Goal: Task Accomplishment & Management: Find specific page/section

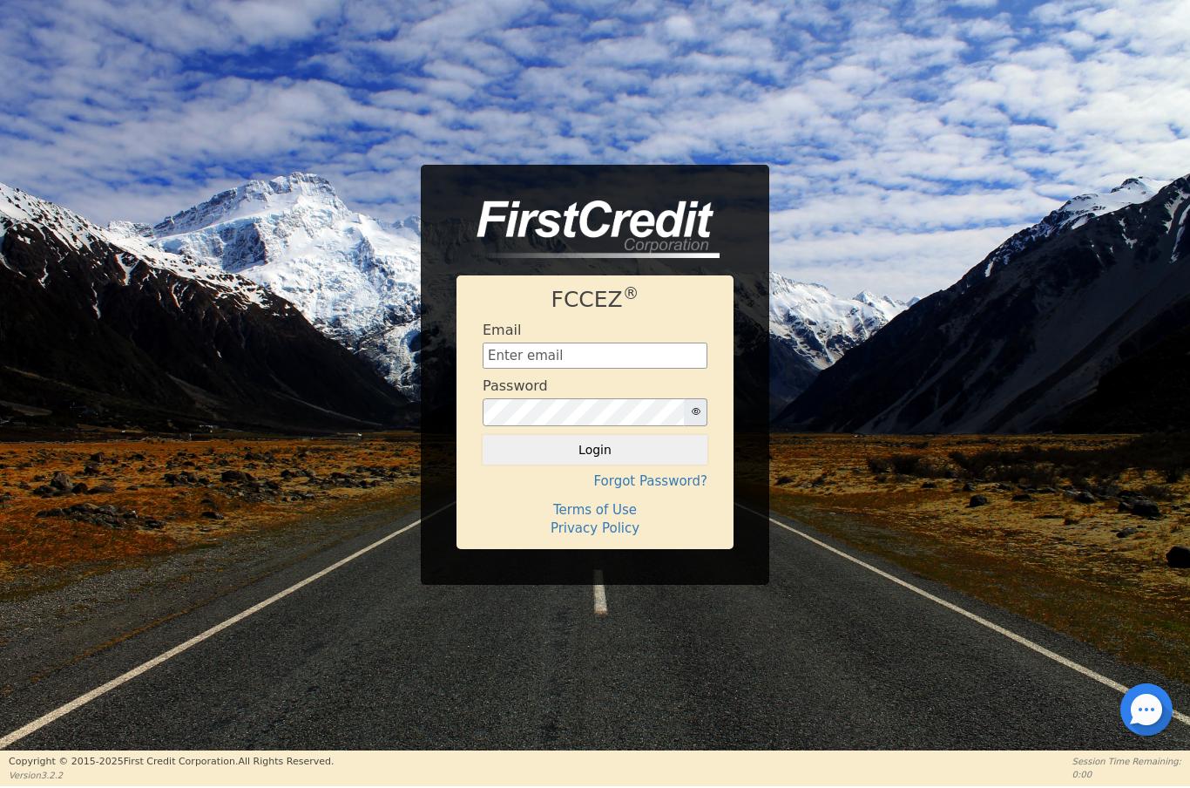
click at [578, 346] on input "text" at bounding box center [595, 356] width 225 height 26
type input "[EMAIL_ADDRESS][DOMAIN_NAME]"
click at [638, 458] on button "Login" at bounding box center [595, 450] width 225 height 30
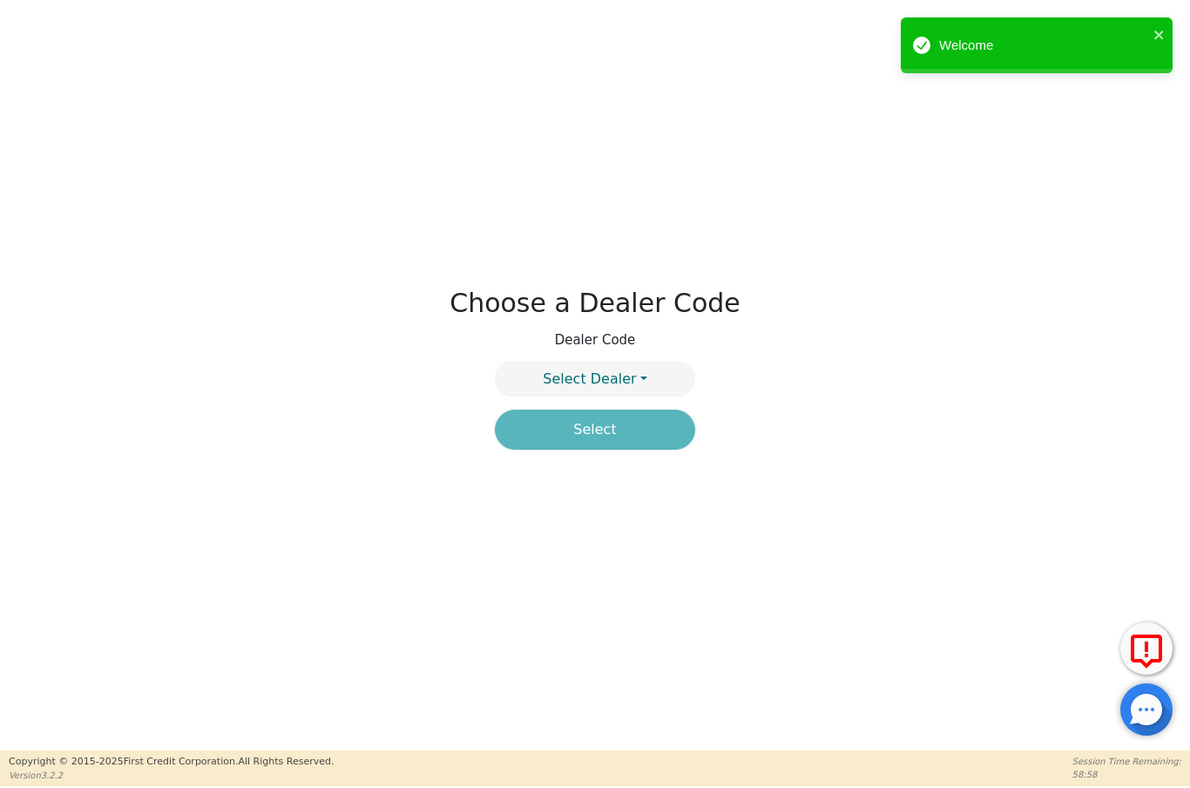
click at [642, 383] on button "Select Dealer" at bounding box center [595, 379] width 200 height 36
click at [631, 427] on link "4394A" at bounding box center [595, 421] width 199 height 24
click at [654, 426] on button "Select" at bounding box center [595, 430] width 200 height 40
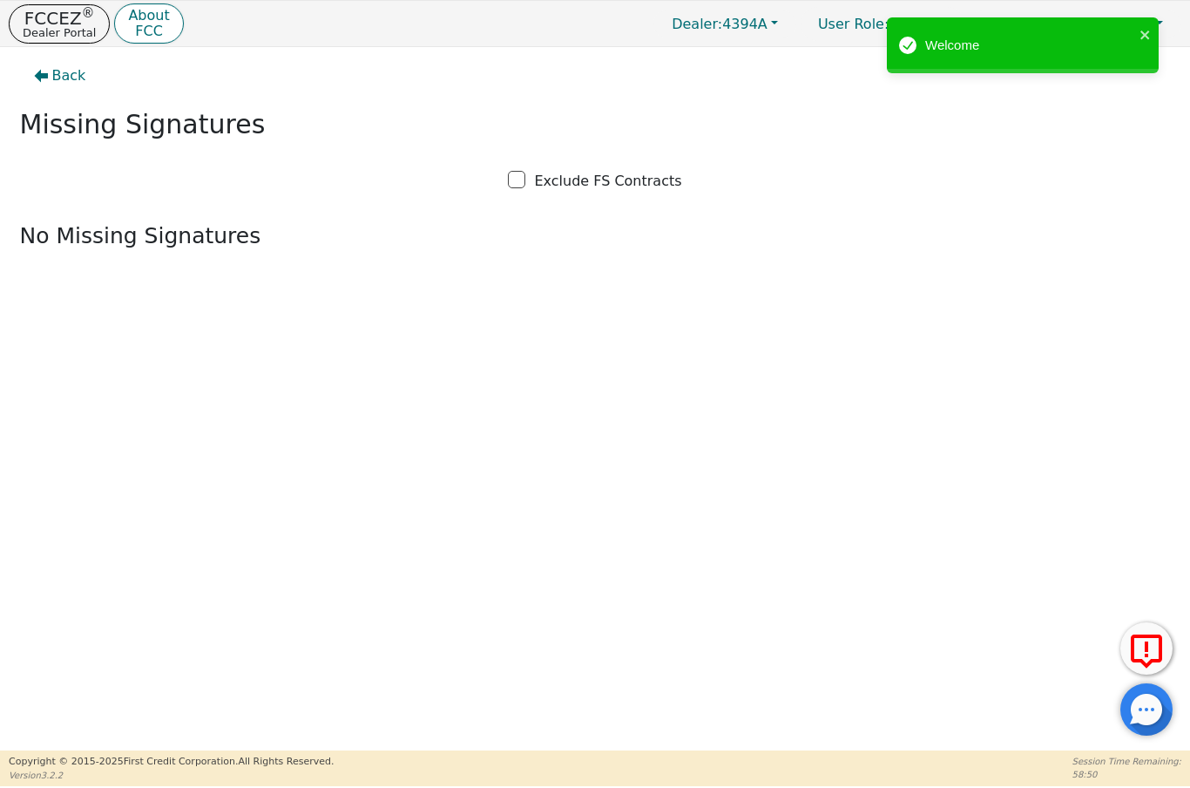
click at [71, 29] on p "Dealer Portal" at bounding box center [59, 32] width 73 height 11
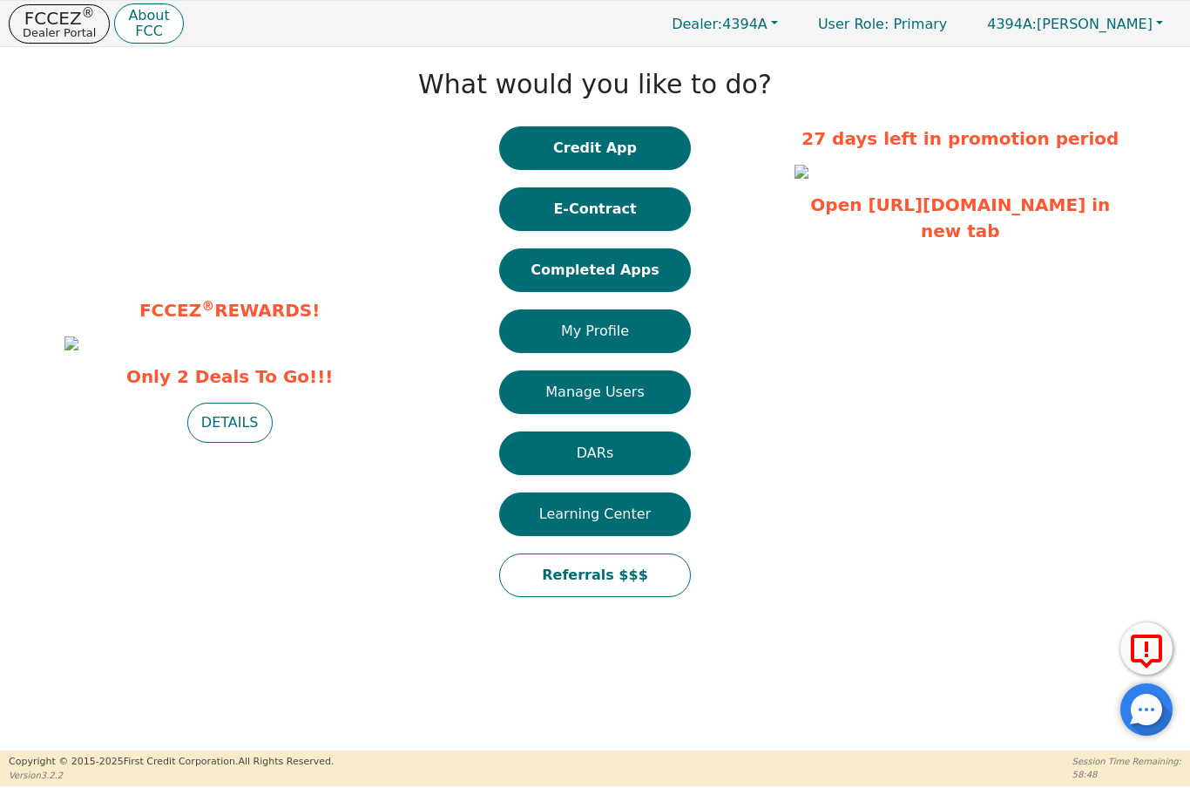
click at [641, 282] on button "Completed Apps" at bounding box center [595, 270] width 192 height 44
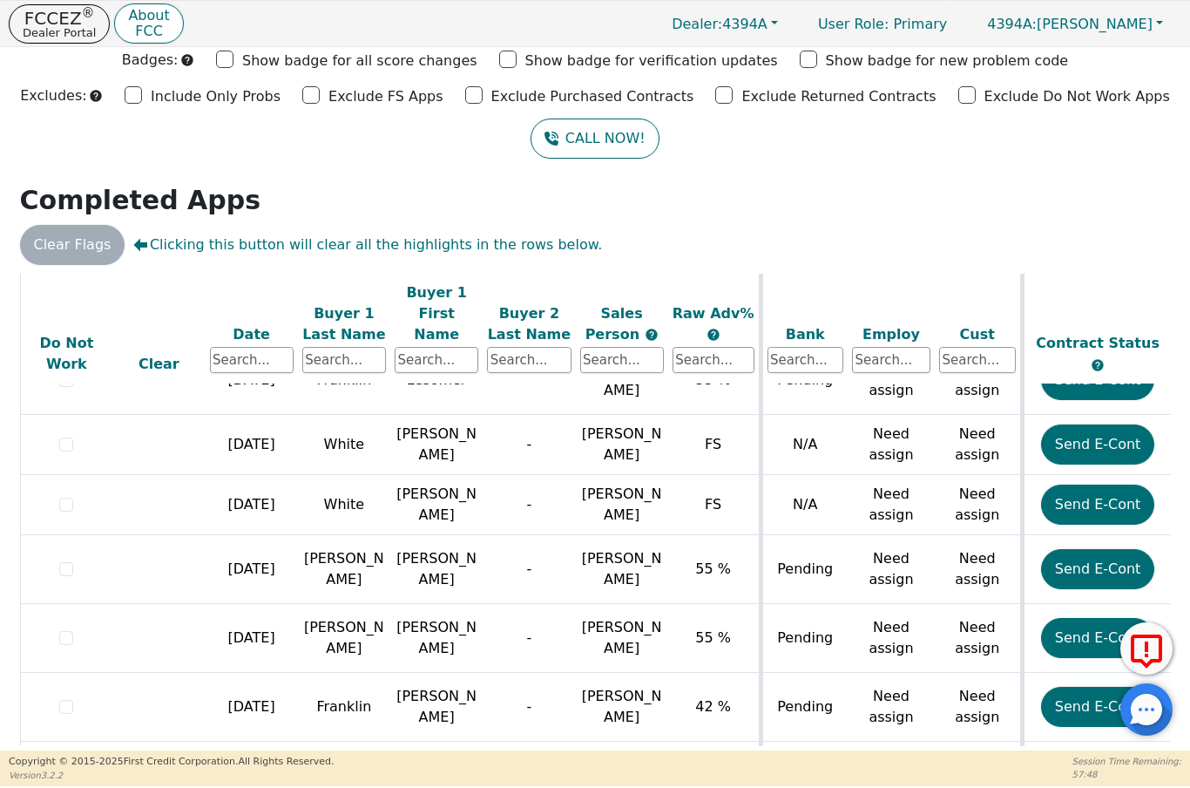
scroll to position [2138, 0]
